Goal: Information Seeking & Learning: Find specific fact

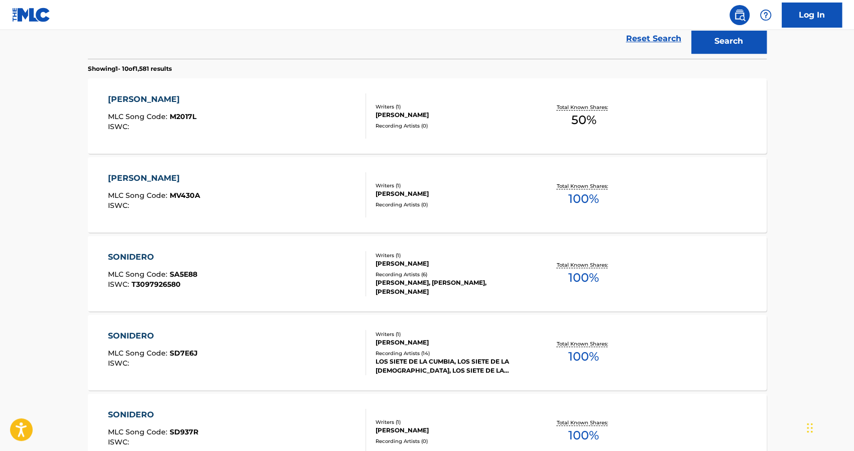
click at [446, 40] on div "Reset Search Search" at bounding box center [427, 39] width 679 height 40
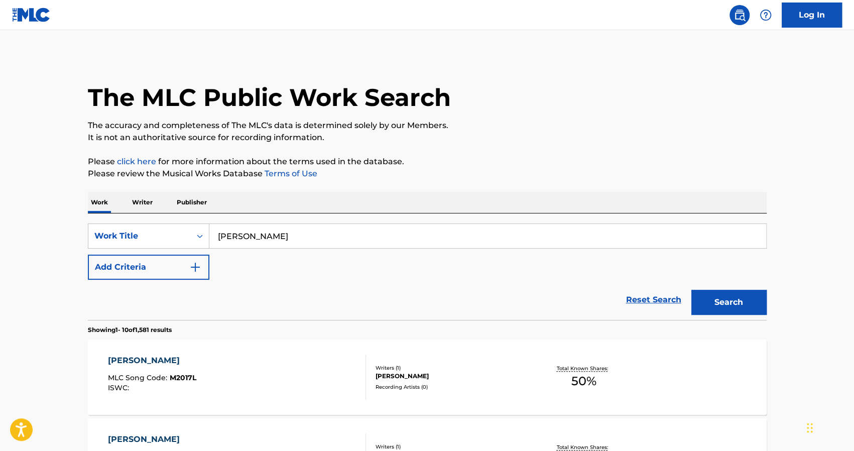
click at [347, 232] on input "[PERSON_NAME]" at bounding box center [487, 236] width 557 height 24
type input "M"
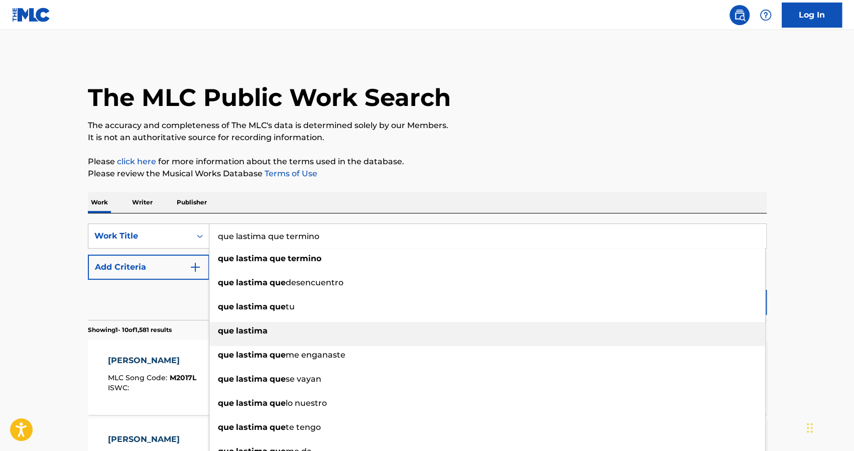
click at [244, 334] on strong "lastima" at bounding box center [252, 331] width 32 height 10
type input "que lastima"
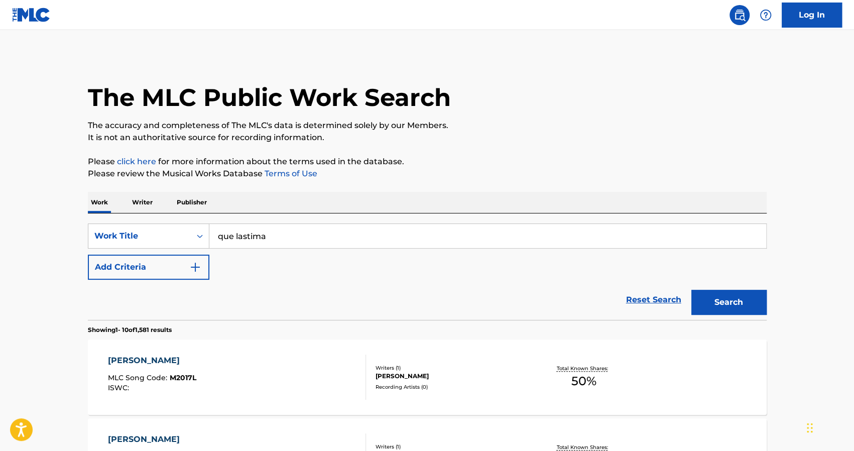
click at [721, 302] on button "Search" at bounding box center [728, 302] width 75 height 25
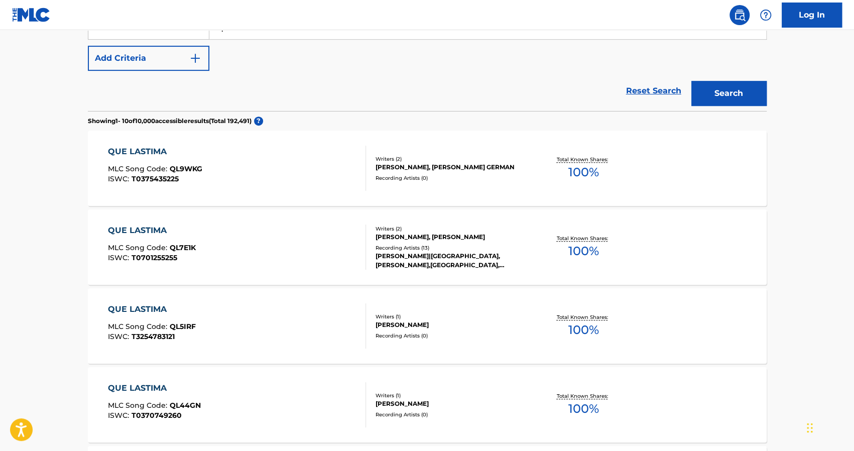
scroll to position [241, 0]
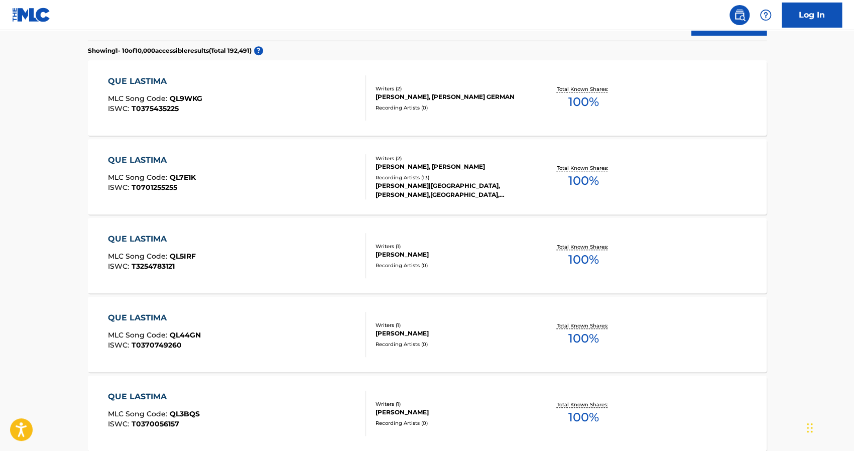
click at [721, 302] on section "QUE LASTIMA MLC Song Code : QL9WKG ISWC : T0375435225 Writers ( 2 ) [PERSON_NAM…" at bounding box center [427, 450] width 679 height 790
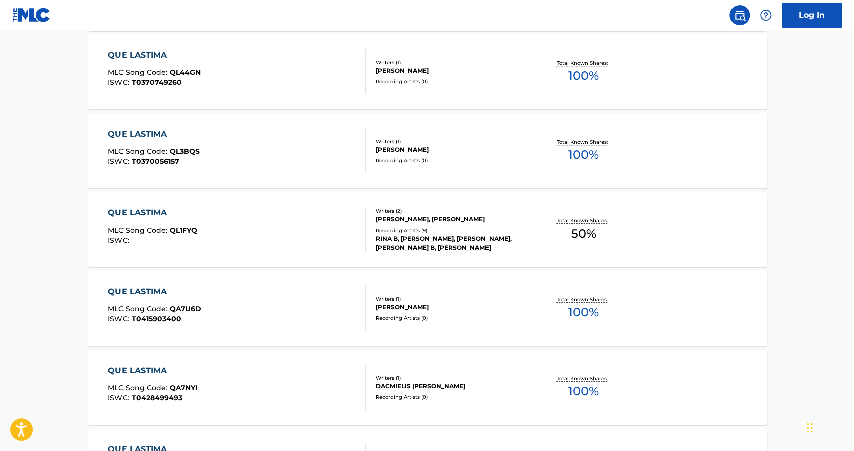
scroll to position [542, 0]
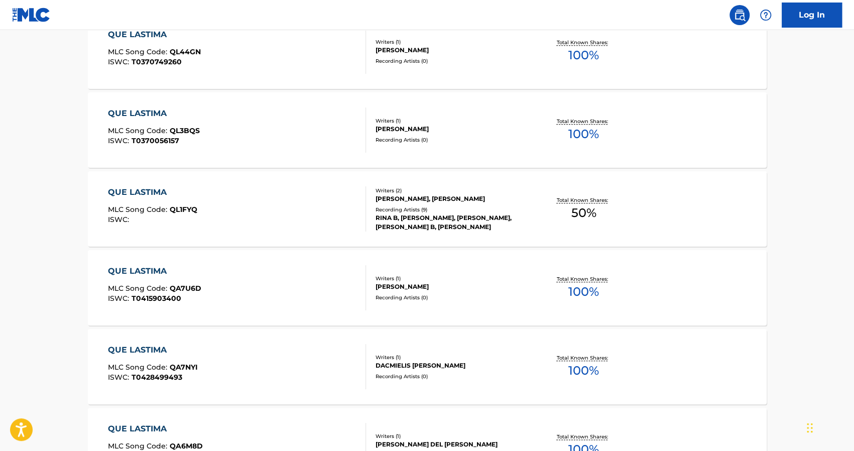
click at [721, 302] on div "QUE LASTIMA MLC Song Code : QA7U6D ISWC : T0415903400 Writers ( 1 ) [PERSON_NAM…" at bounding box center [427, 287] width 679 height 75
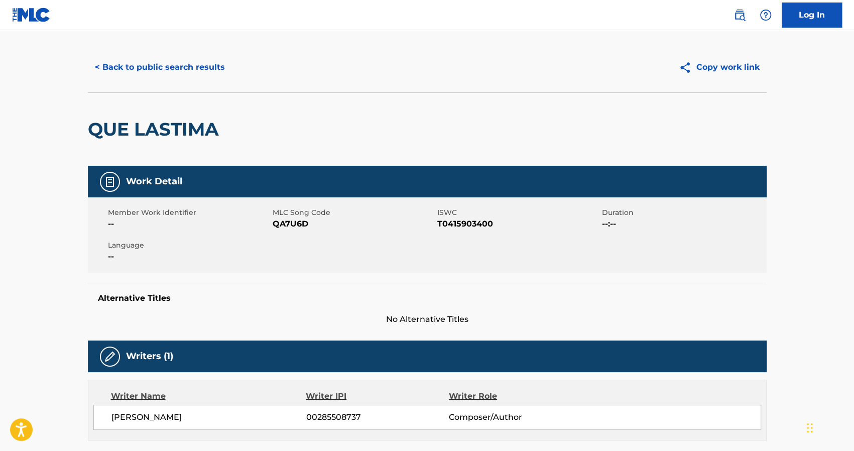
scroll to position [181, 0]
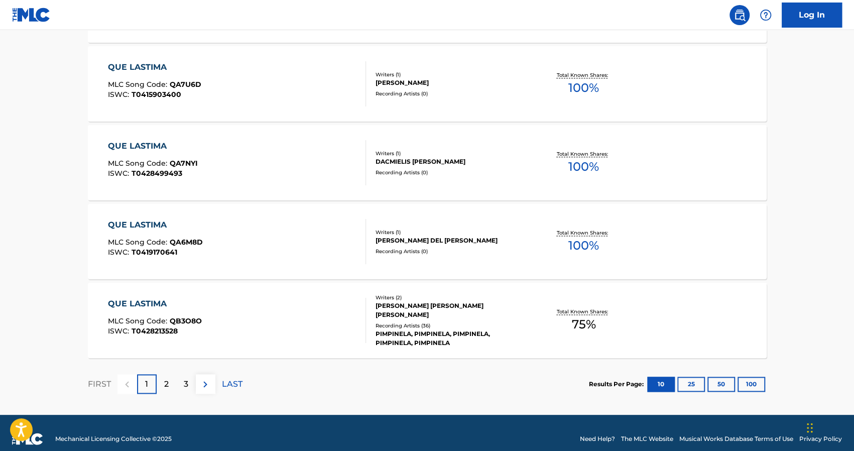
scroll to position [778, 0]
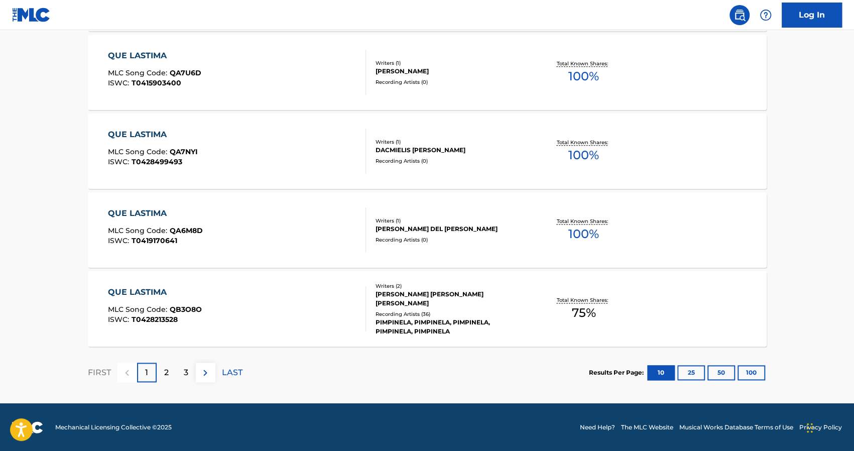
click at [166, 376] on p "2" at bounding box center [166, 372] width 5 height 12
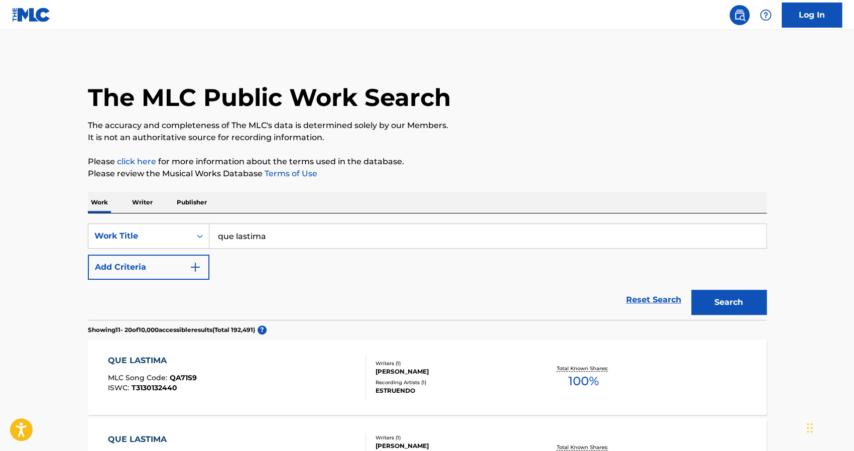
click at [421, 291] on div "Reset Search Search" at bounding box center [427, 300] width 679 height 40
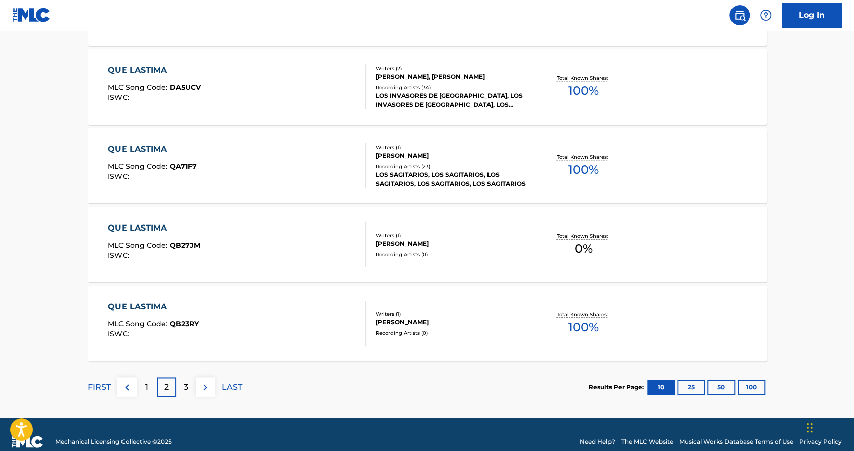
scroll to position [778, 0]
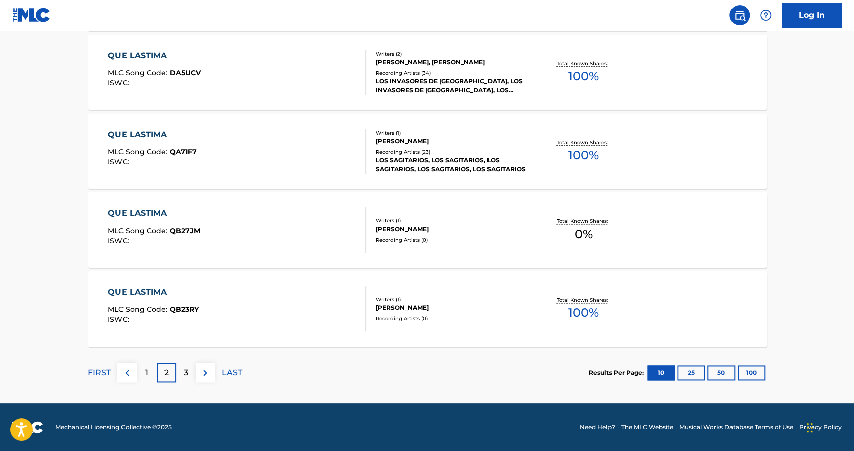
click at [186, 376] on p "3" at bounding box center [186, 372] width 5 height 12
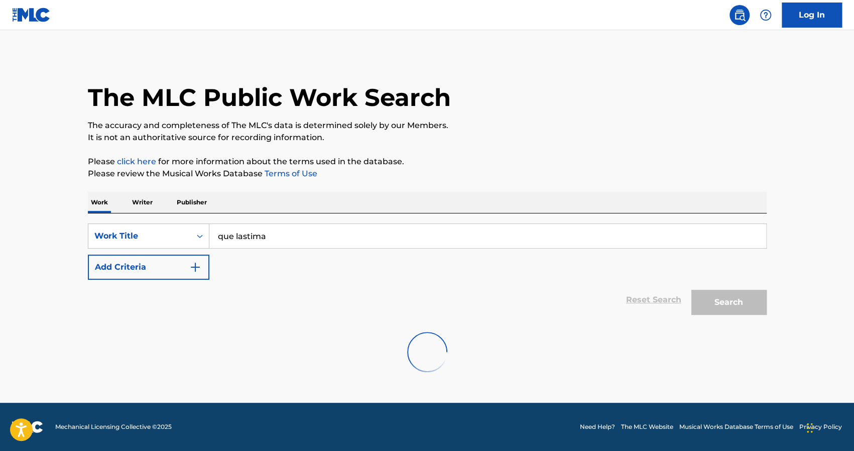
scroll to position [0, 0]
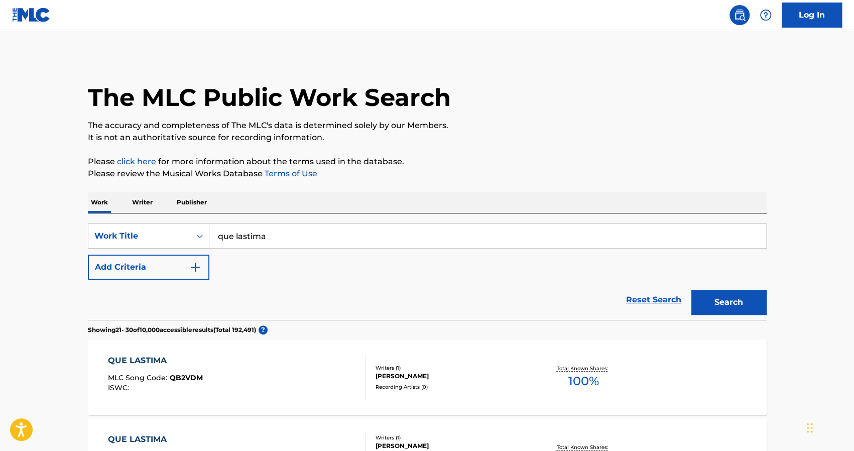
click at [395, 272] on div "SearchWithCriteriaa7d8162a-5cd6-4c40-ae36-aa27a3c8aaa7 Work Title que lastima A…" at bounding box center [427, 251] width 679 height 56
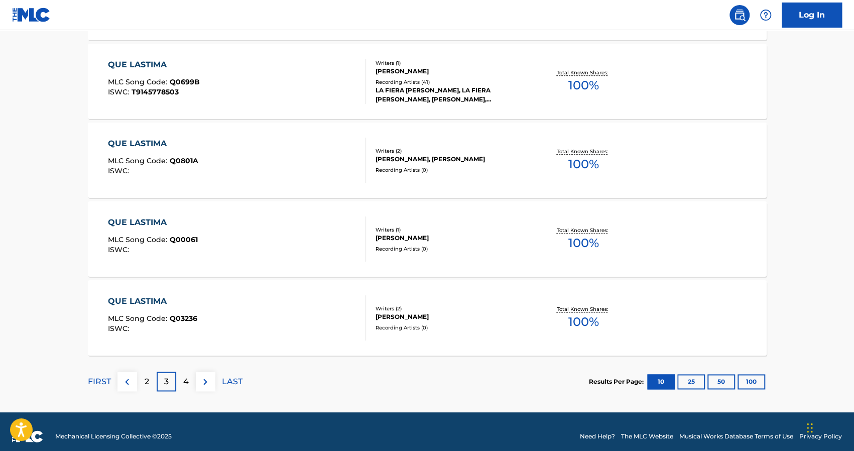
scroll to position [778, 0]
